Goal: Information Seeking & Learning: Learn about a topic

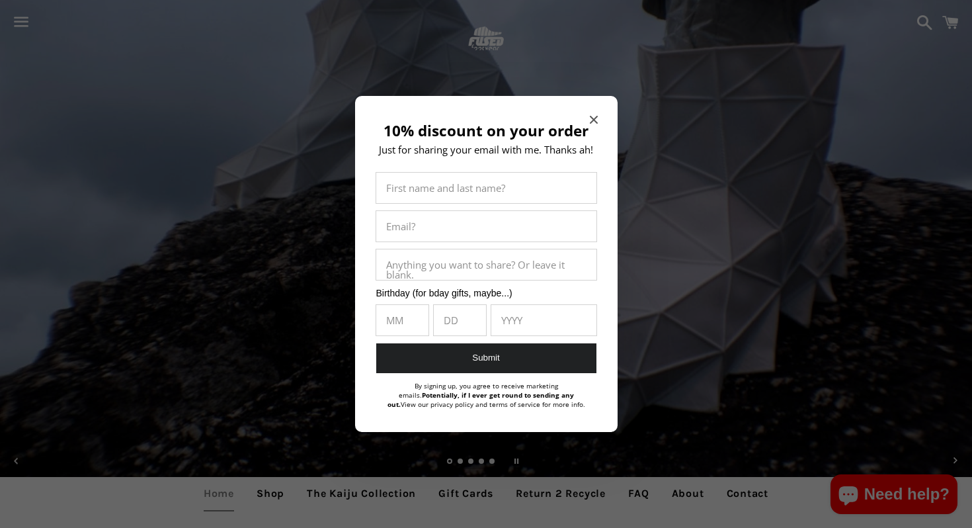
scroll to position [17, 0]
click at [595, 121] on icon "Close modal" at bounding box center [593, 120] width 8 height 8
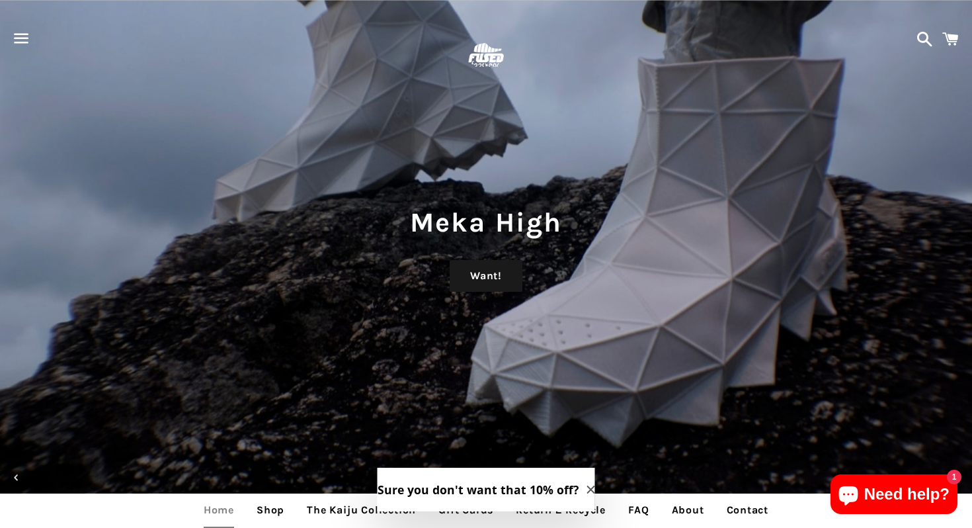
scroll to position [1, 0]
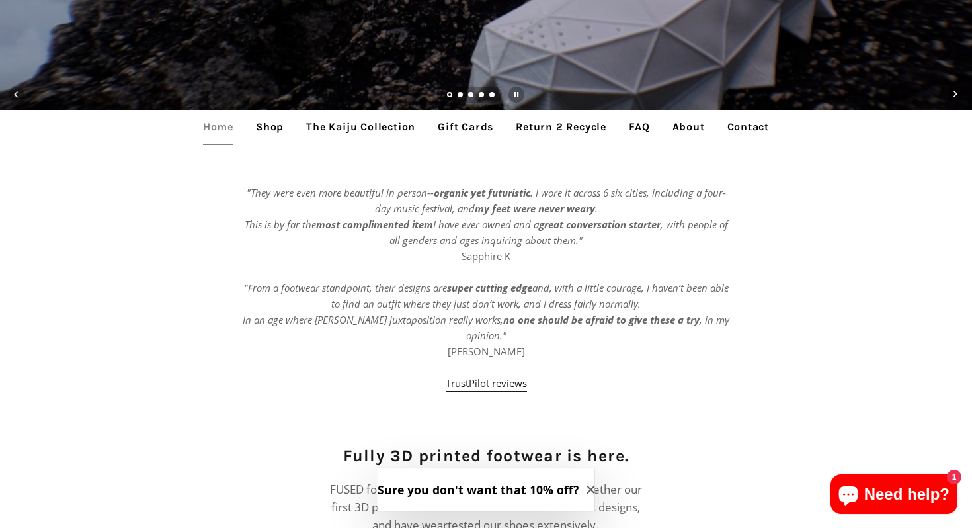
scroll to position [385, 0]
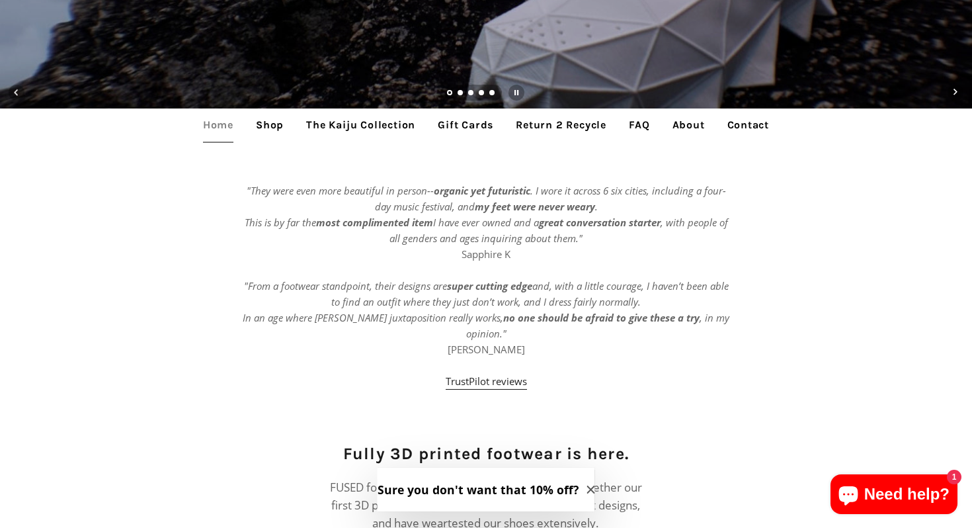
click at [270, 128] on link "Shop" at bounding box center [270, 124] width 48 height 33
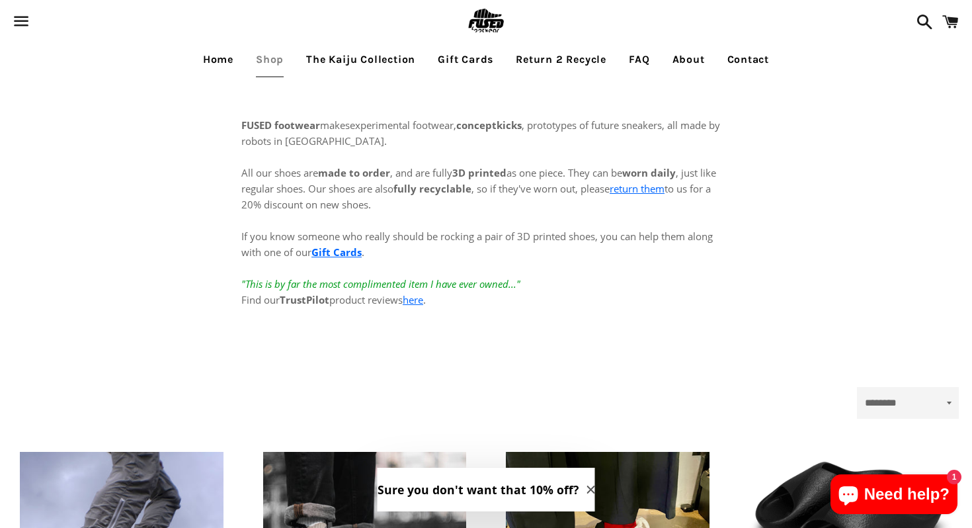
click at [385, 60] on link "The Kaiju Collection" at bounding box center [360, 59] width 129 height 33
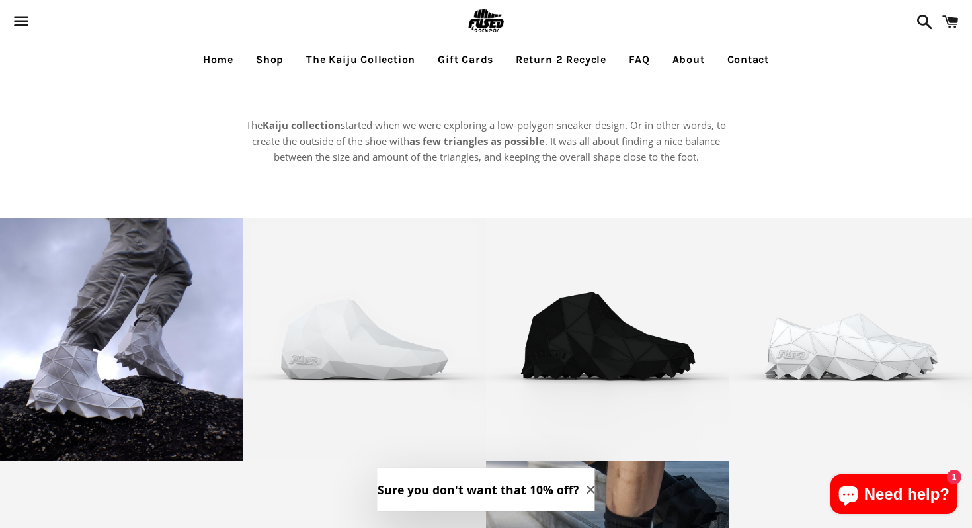
click at [641, 58] on link "FAQ" at bounding box center [639, 59] width 40 height 33
